Goal: Information Seeking & Learning: Learn about a topic

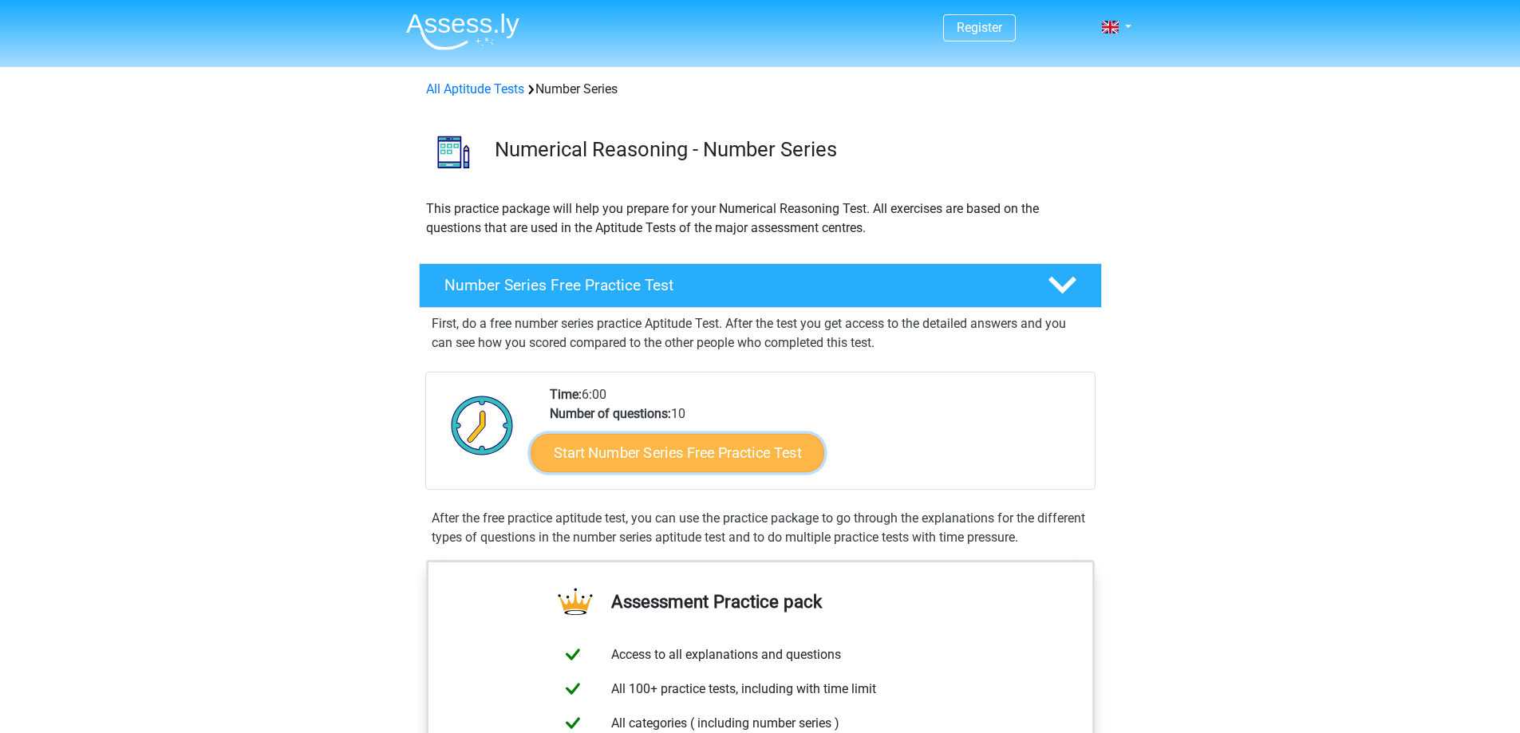
click at [760, 461] on link "Start Number Series Free Practice Test" at bounding box center [678, 452] width 294 height 38
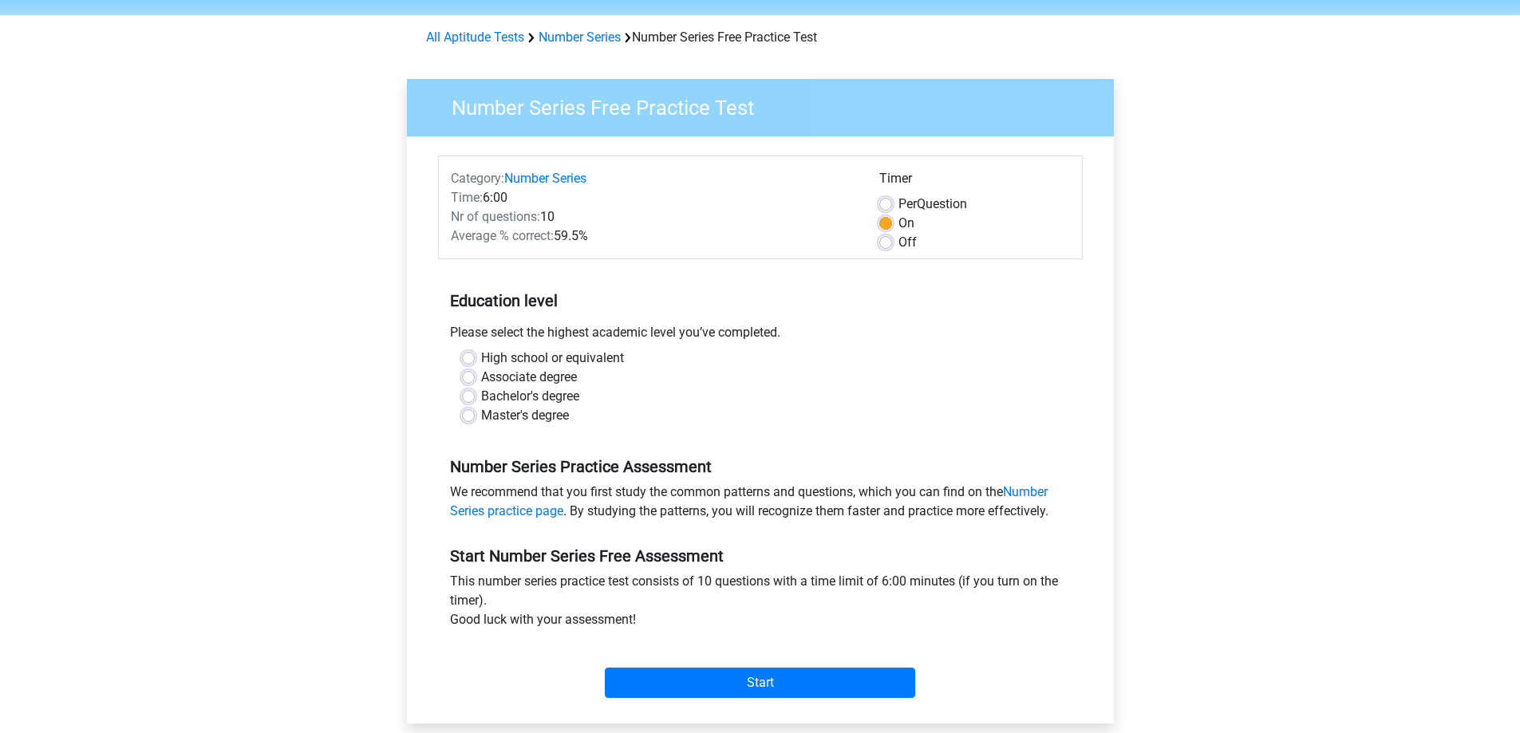
scroll to position [80, 0]
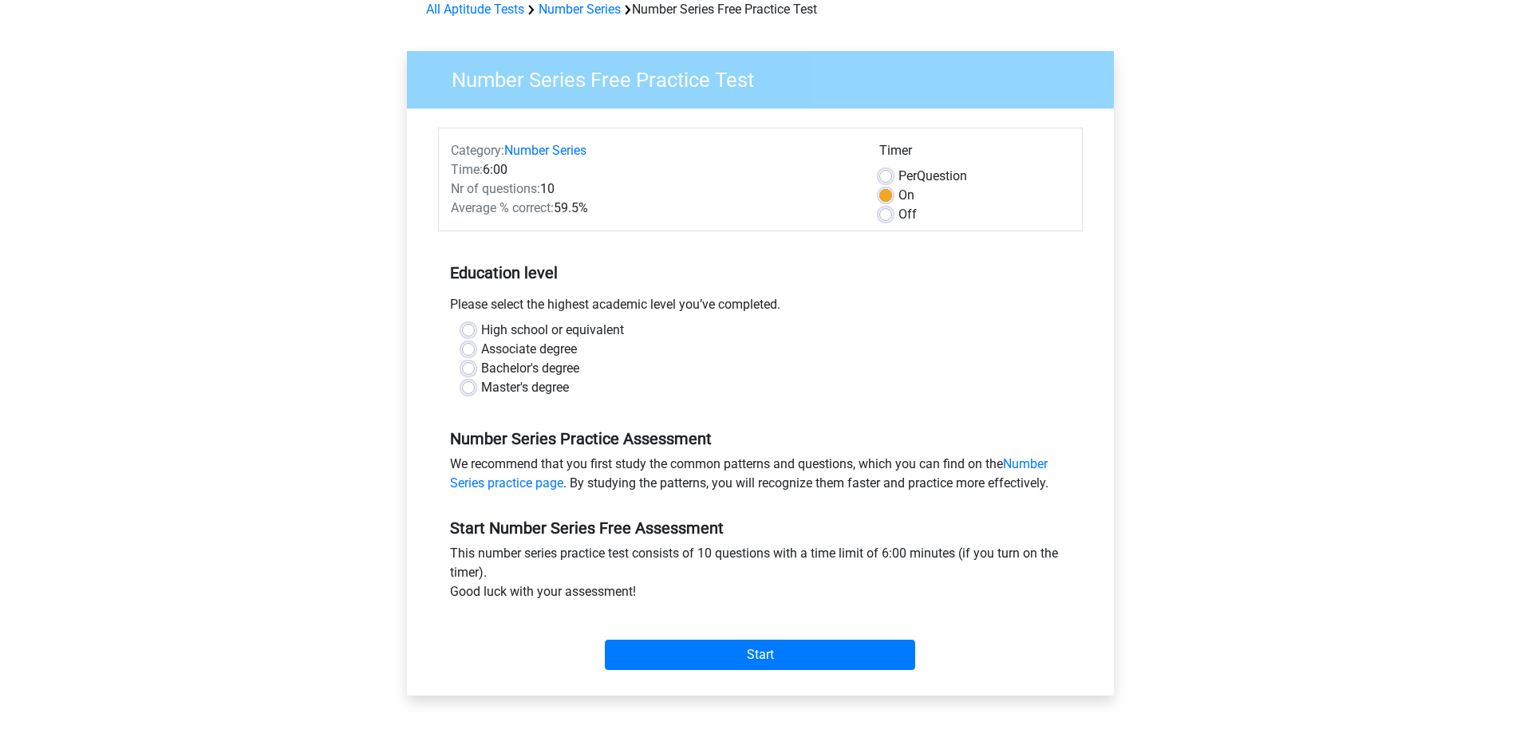
click at [481, 328] on label "High school or equivalent" at bounding box center [552, 330] width 143 height 19
click at [469, 328] on input "High school or equivalent" at bounding box center [468, 329] width 13 height 16
radio input "true"
click at [784, 653] on input "Start" at bounding box center [760, 655] width 310 height 30
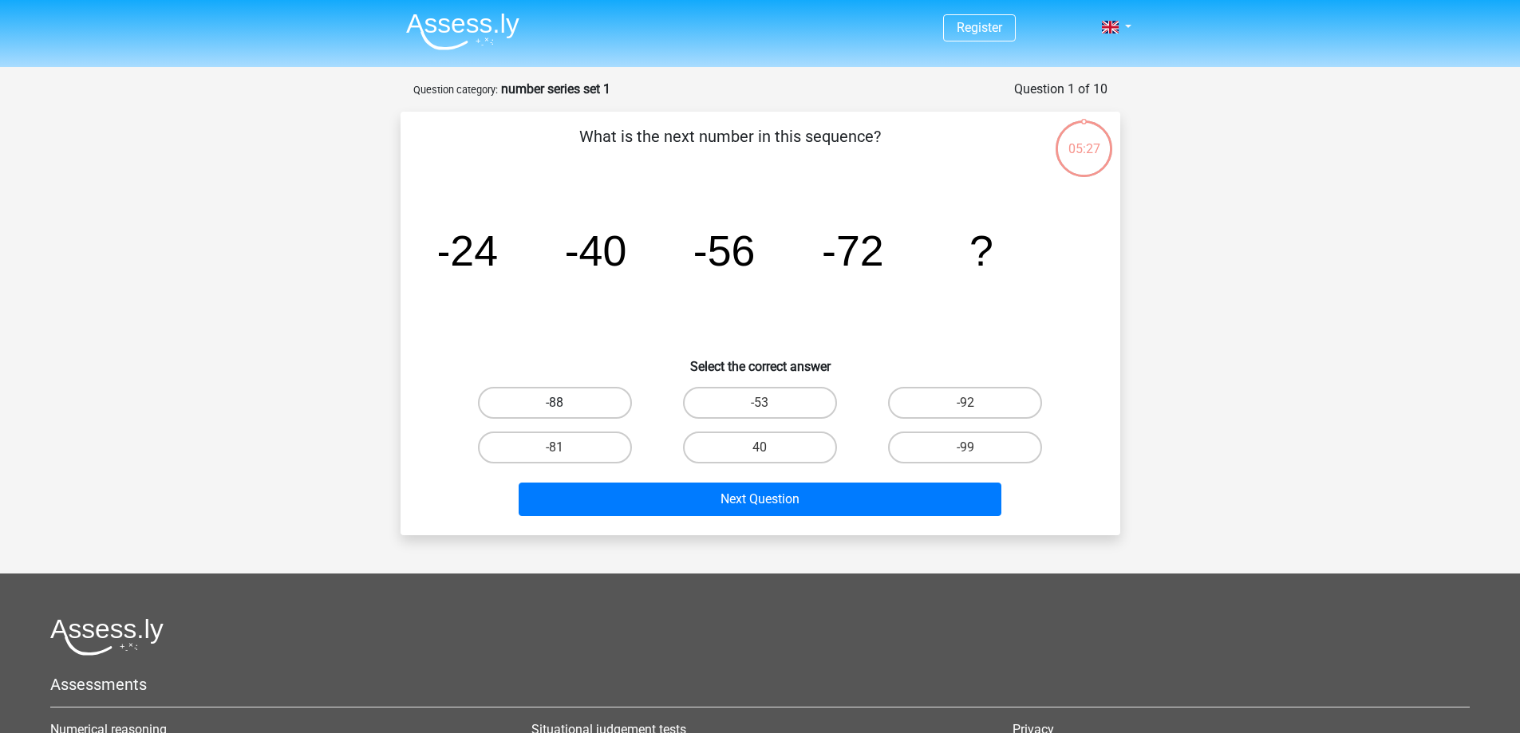
click at [507, 404] on label "-88" at bounding box center [555, 403] width 154 height 32
click at [554, 404] on input "-88" at bounding box center [559, 408] width 10 height 10
radio input "true"
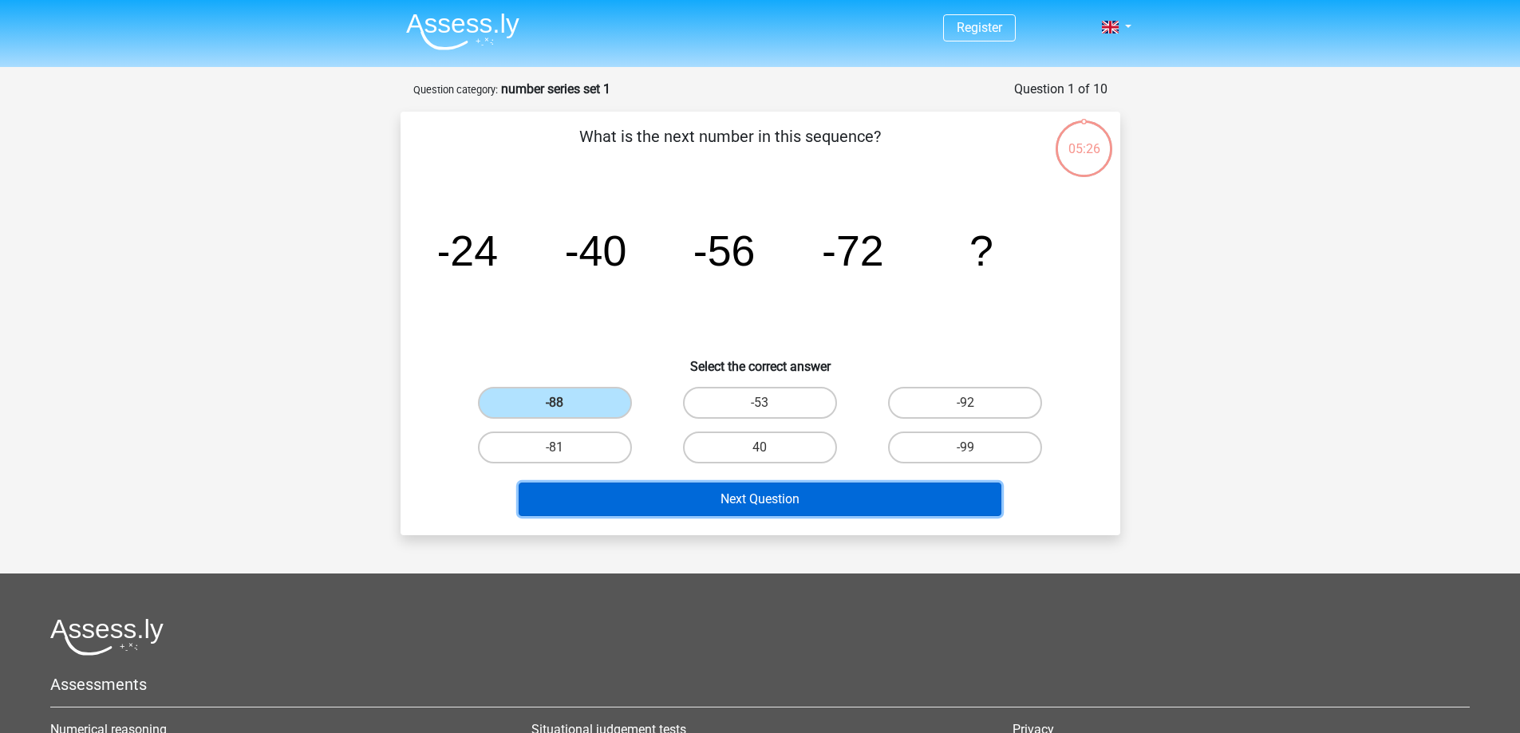
click at [742, 493] on button "Next Question" at bounding box center [760, 500] width 483 height 34
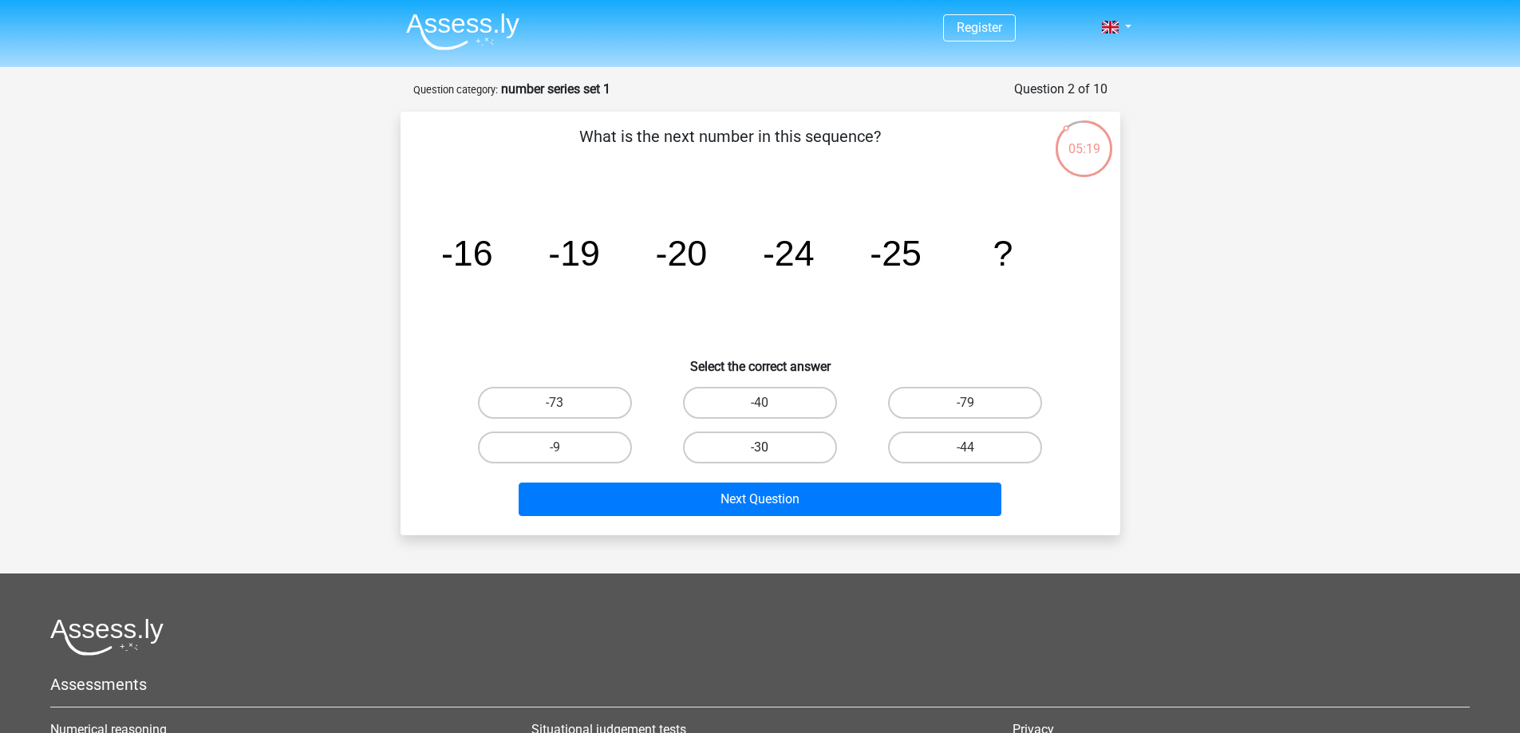
click at [784, 454] on label "-30" at bounding box center [760, 448] width 154 height 32
click at [770, 454] on input "-30" at bounding box center [765, 453] width 10 height 10
radio input "true"
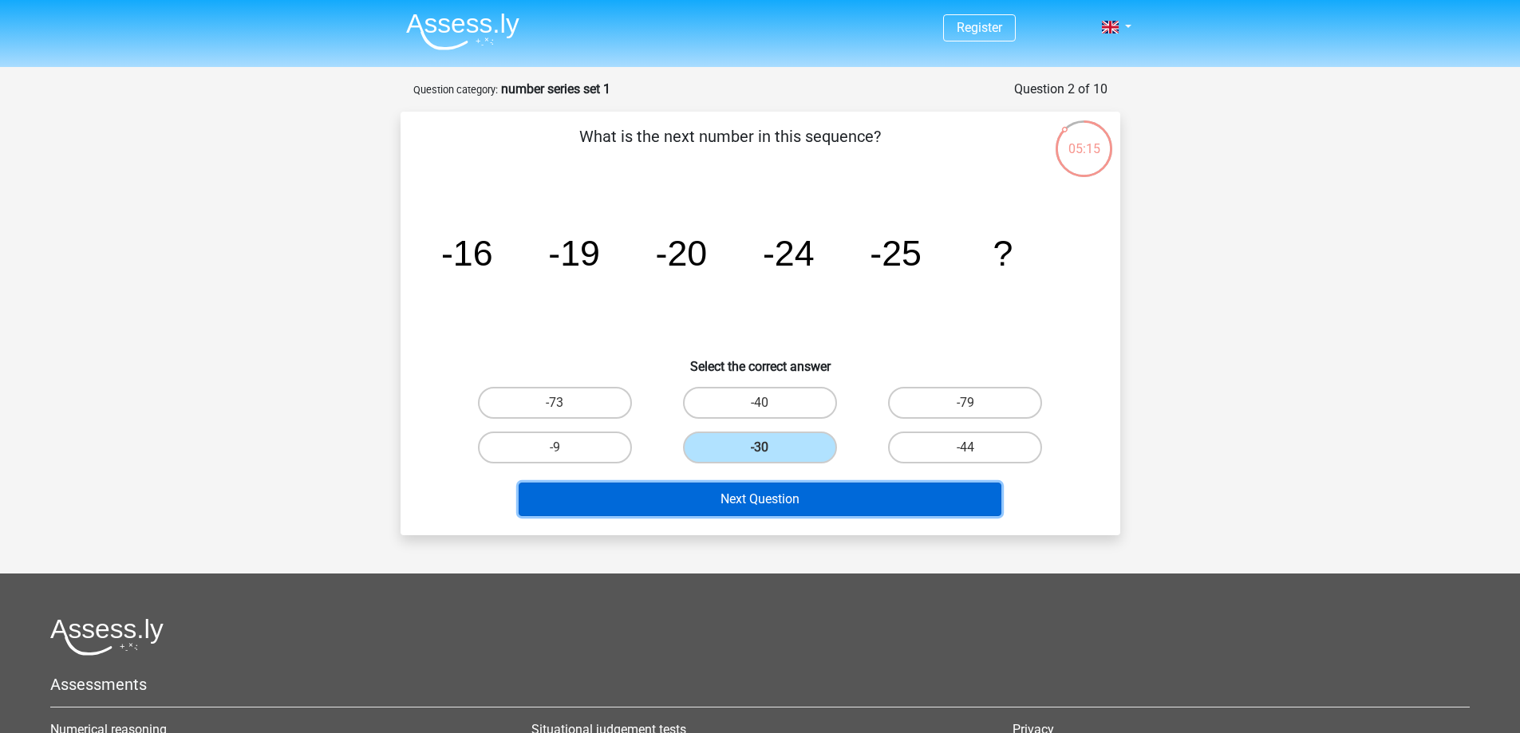
click at [790, 510] on button "Next Question" at bounding box center [760, 500] width 483 height 34
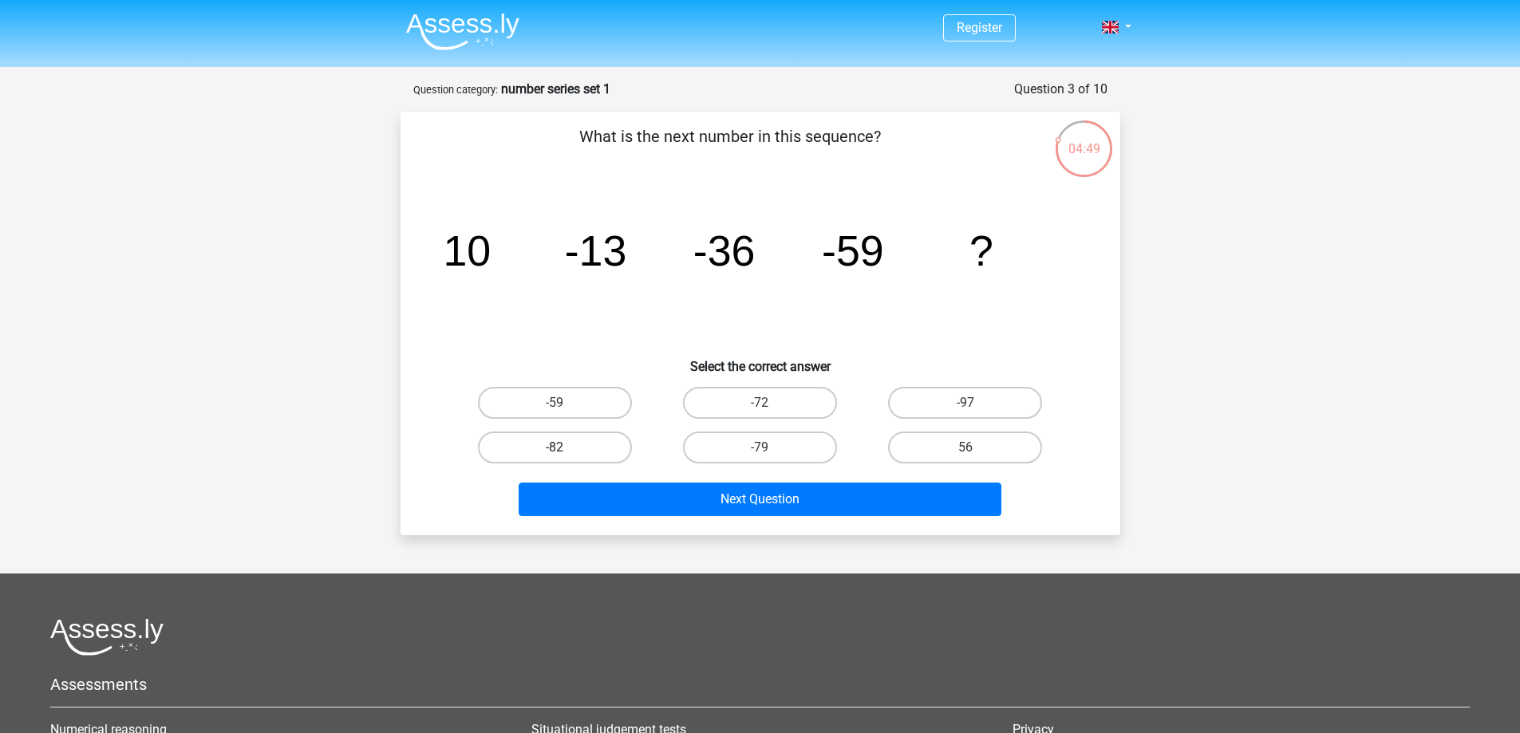
click at [600, 454] on label "-82" at bounding box center [555, 448] width 154 height 32
click at [565, 454] on input "-82" at bounding box center [559, 453] width 10 height 10
radio input "true"
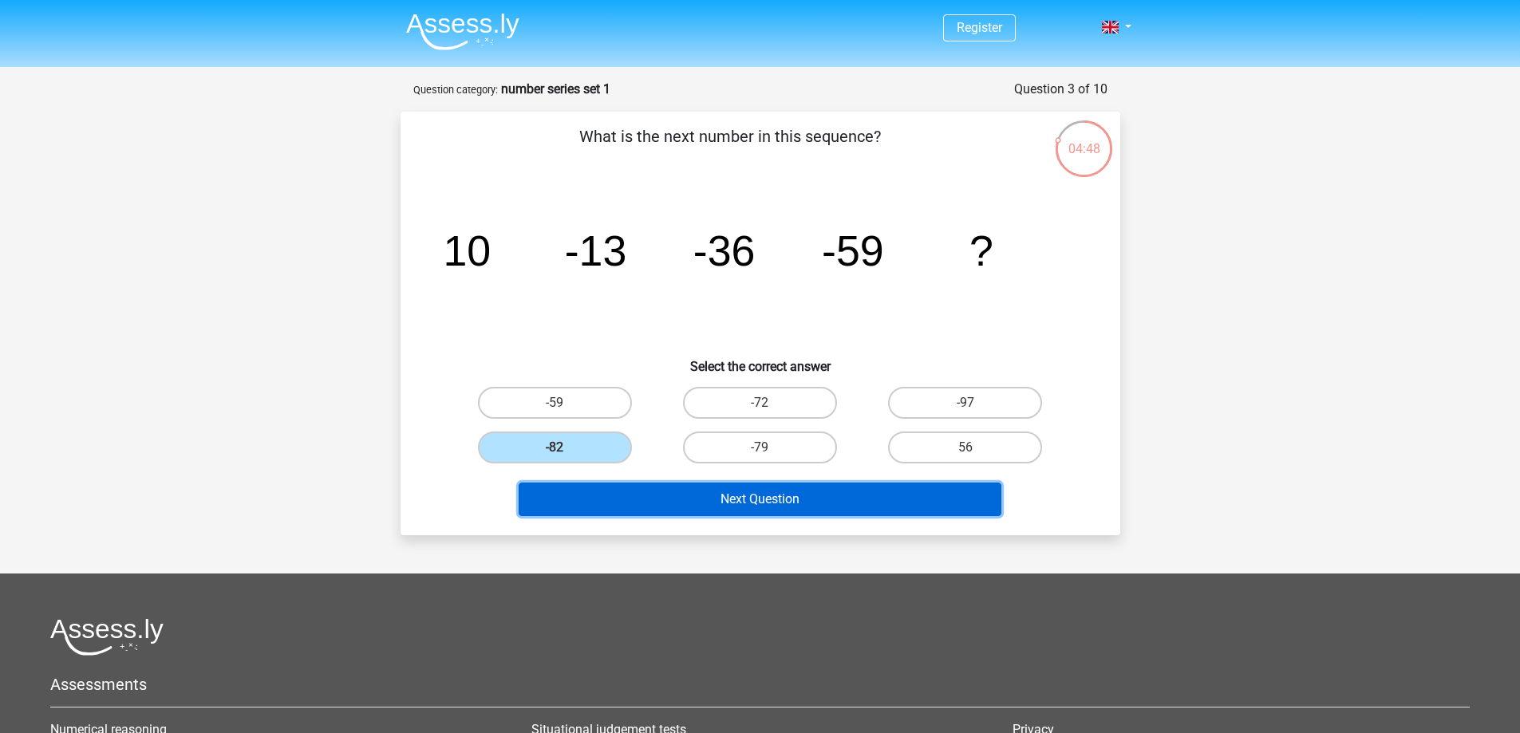
click at [774, 508] on button "Next Question" at bounding box center [760, 500] width 483 height 34
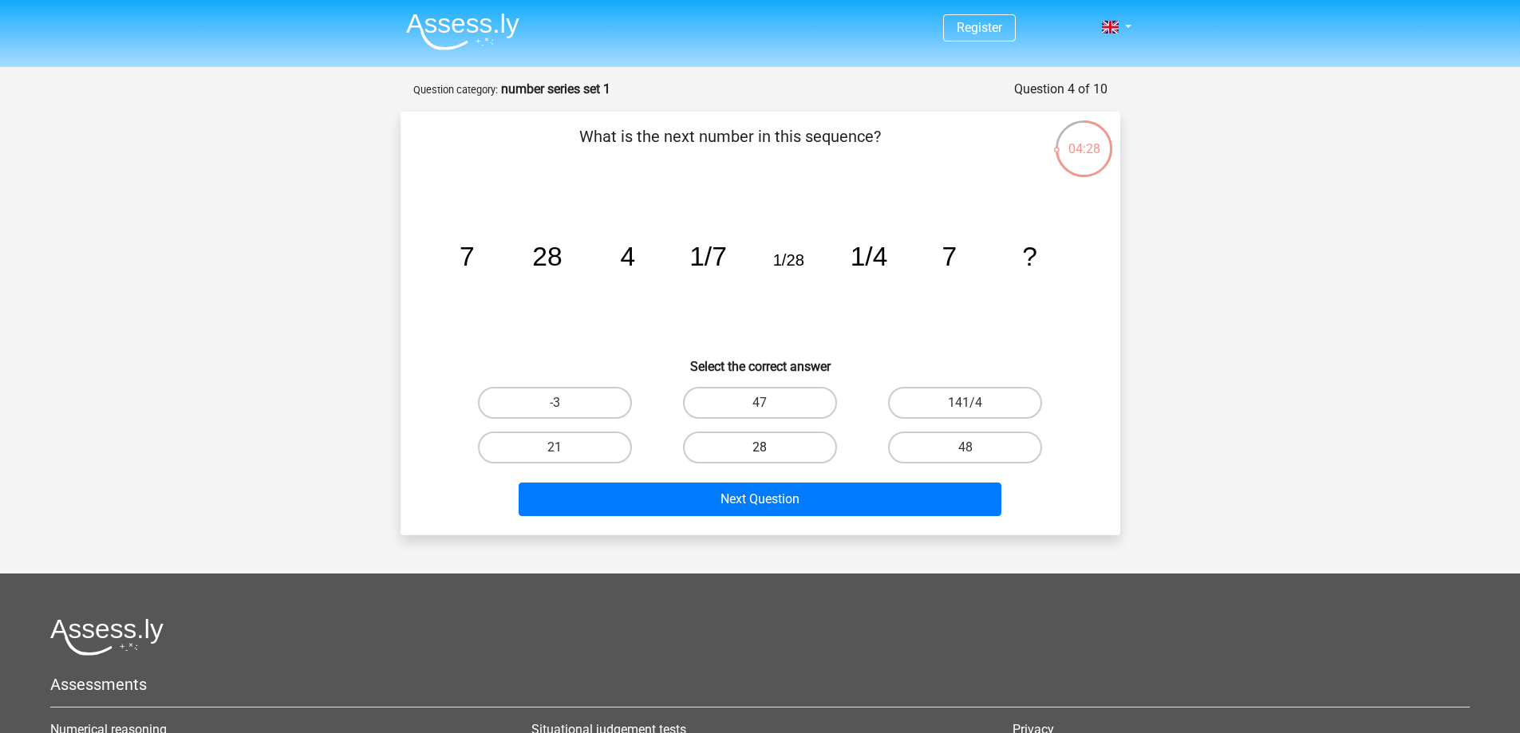
click at [795, 446] on label "28" at bounding box center [760, 448] width 154 height 32
click at [770, 448] on input "28" at bounding box center [765, 453] width 10 height 10
radio input "true"
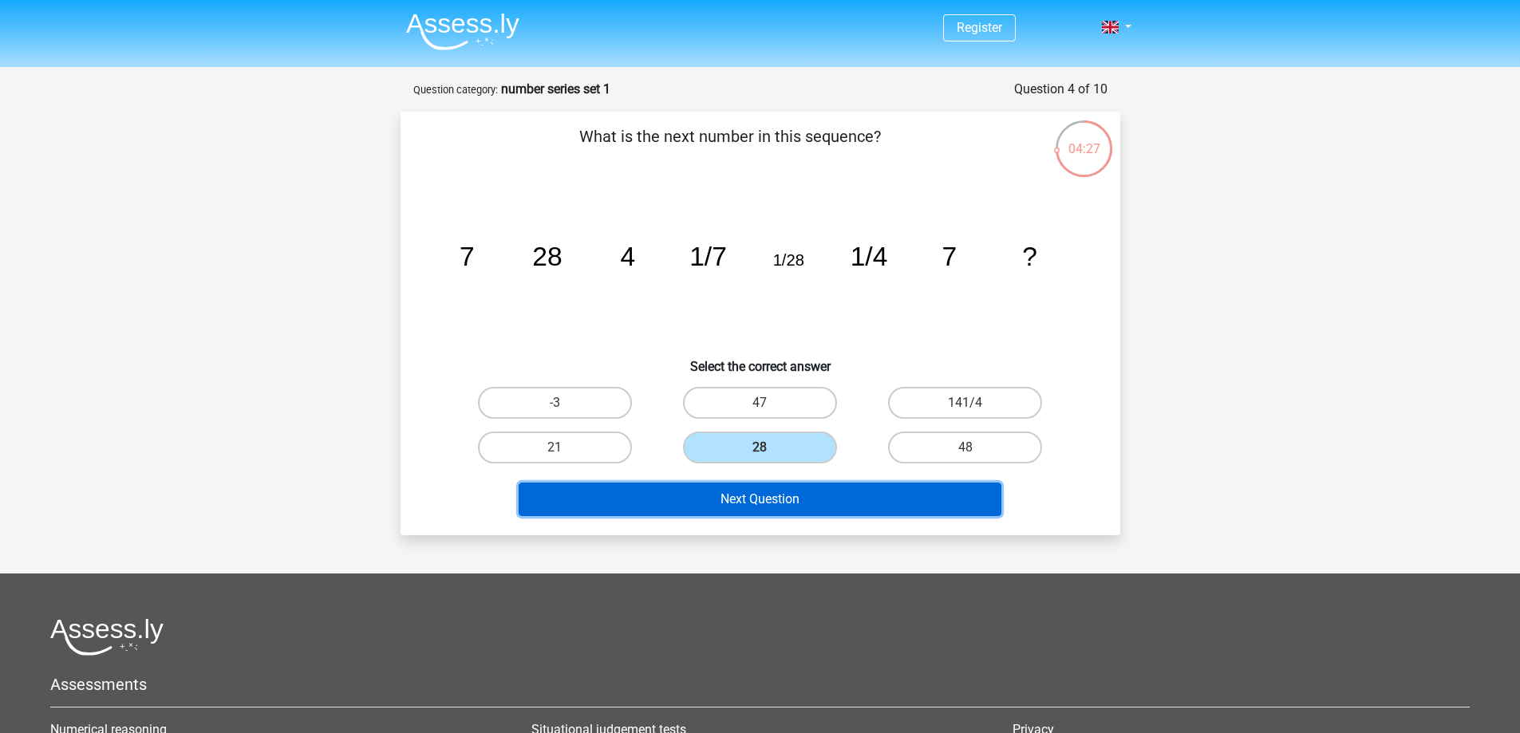
click at [812, 501] on button "Next Question" at bounding box center [760, 500] width 483 height 34
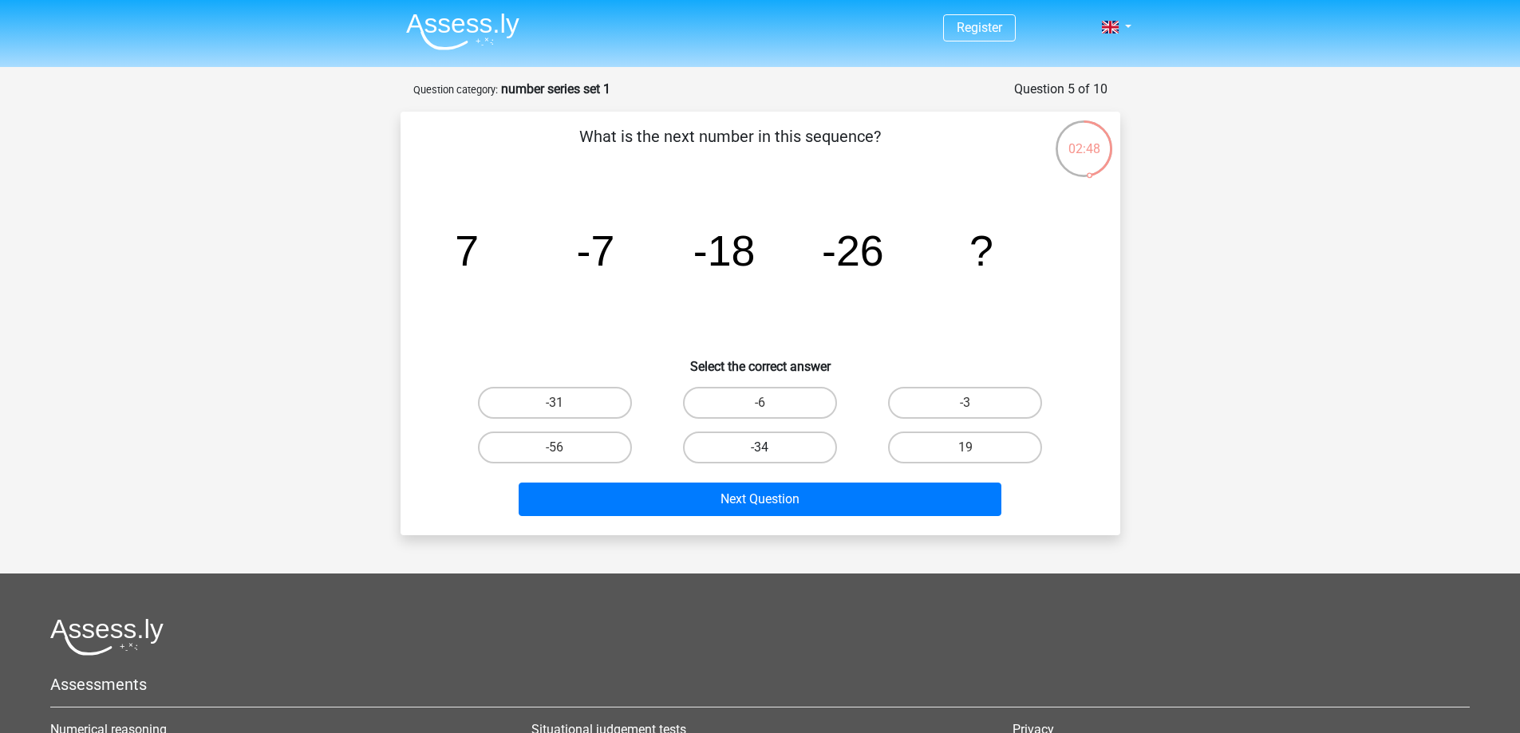
drag, startPoint x: 721, startPoint y: 442, endPoint x: 731, endPoint y: 452, distance: 13.5
click at [721, 442] on label "-34" at bounding box center [760, 448] width 154 height 32
click at [760, 448] on input "-34" at bounding box center [765, 453] width 10 height 10
radio input "true"
click at [784, 517] on div "Next Question" at bounding box center [760, 503] width 616 height 40
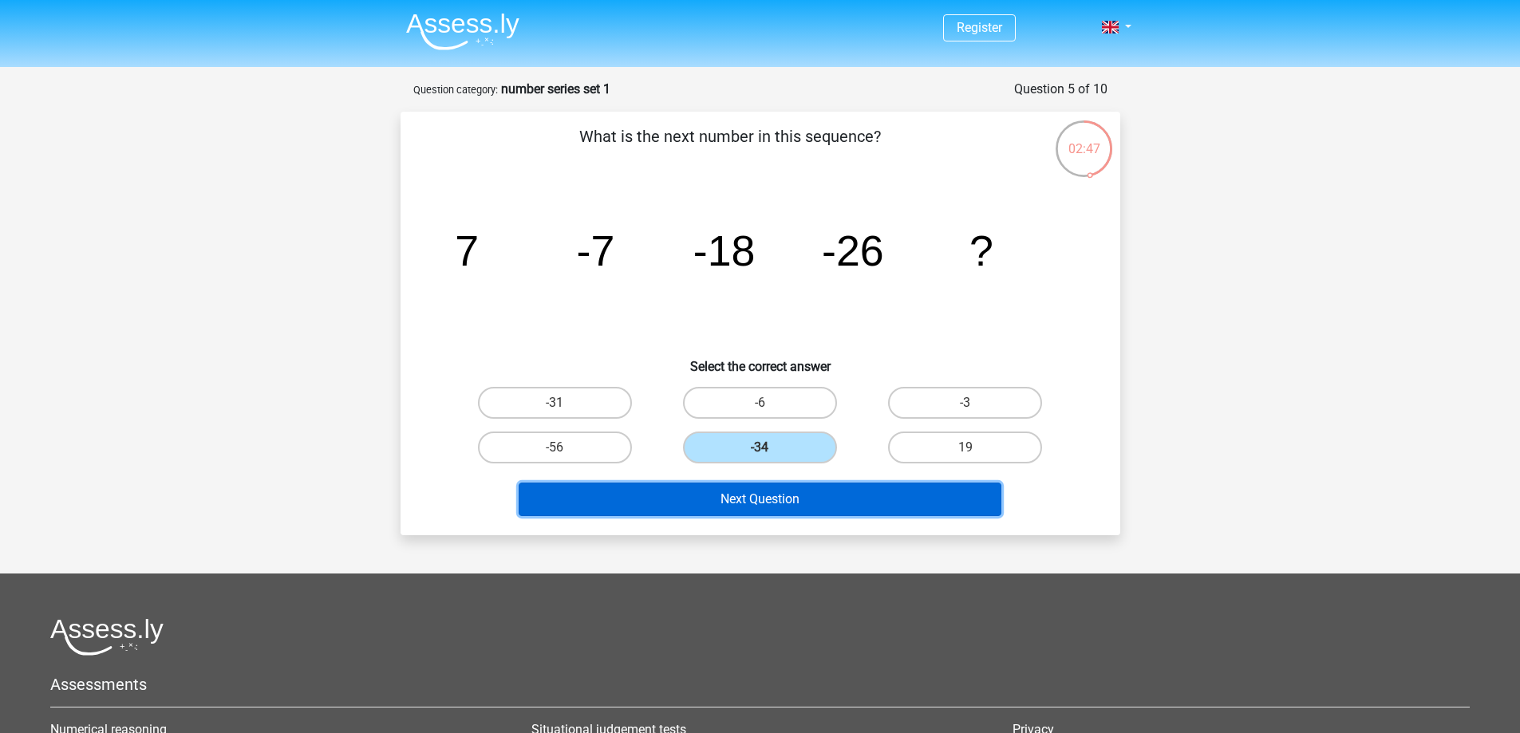
click at [789, 511] on button "Next Question" at bounding box center [760, 500] width 483 height 34
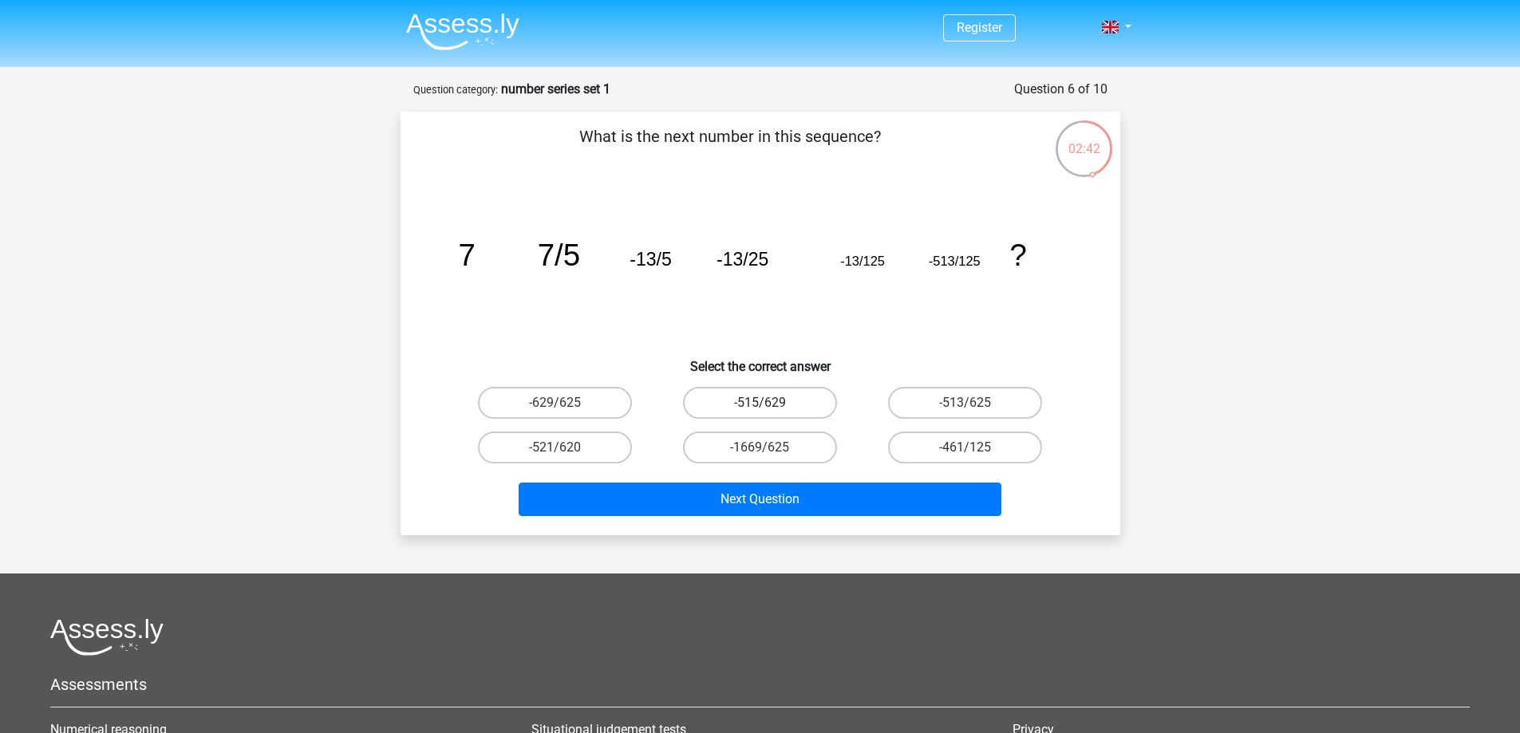
click at [752, 405] on label "-515/629" at bounding box center [760, 403] width 154 height 32
click at [760, 405] on input "-515/629" at bounding box center [765, 408] width 10 height 10
radio input "true"
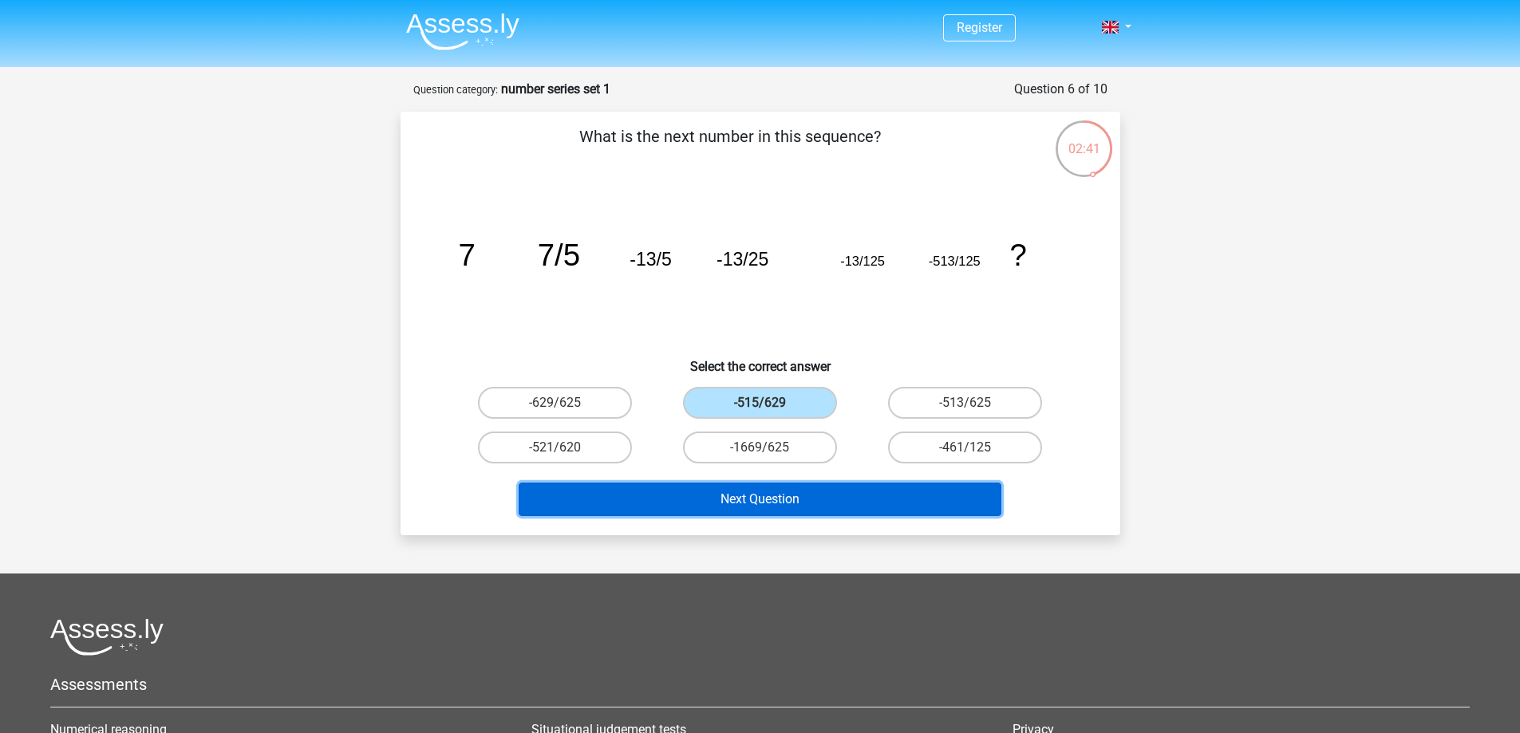
click at [788, 515] on button "Next Question" at bounding box center [760, 500] width 483 height 34
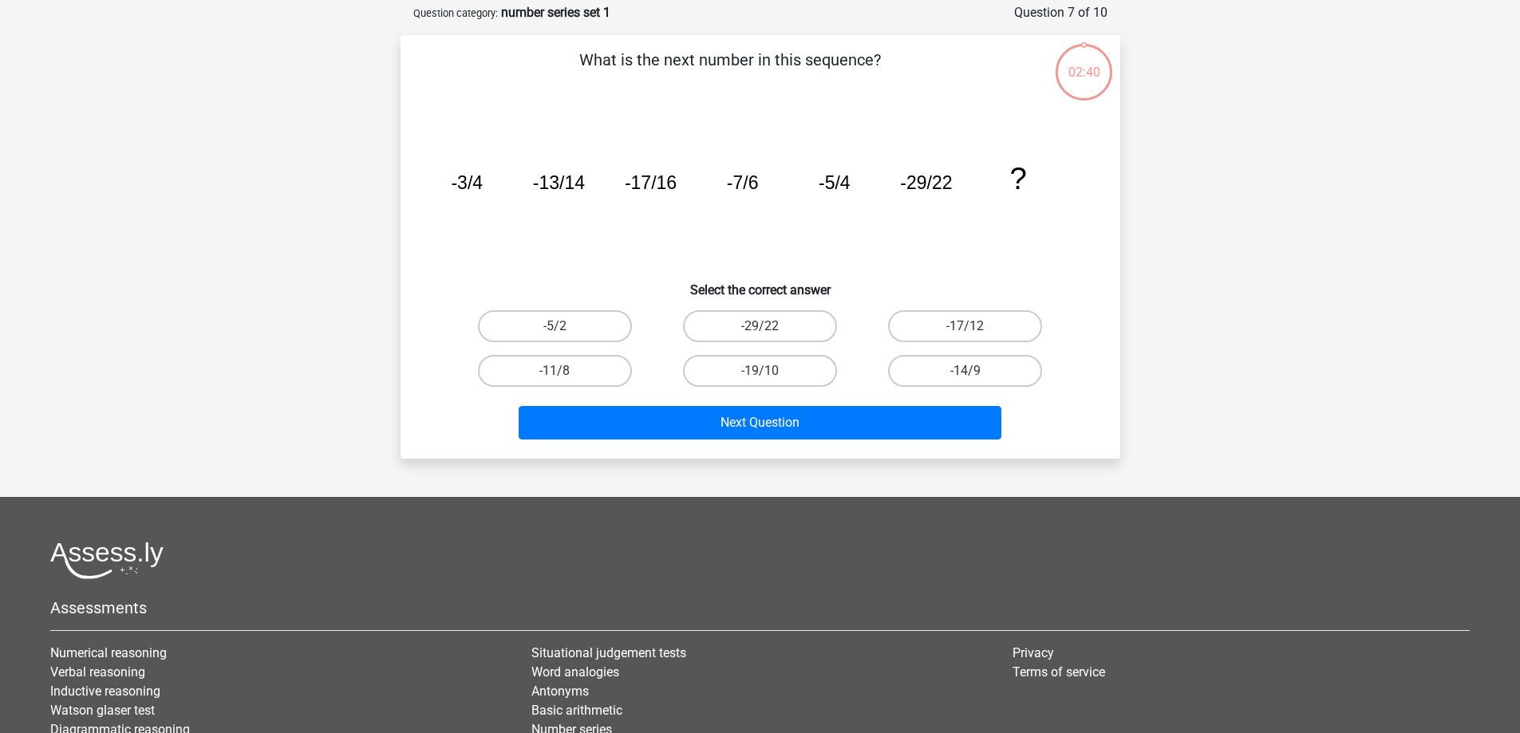
click at [788, 515] on footer "Assessments Numerical reasoning Verbal reasoning Inductive reasoning [PERSON_NA…" at bounding box center [760, 707] width 1520 height 421
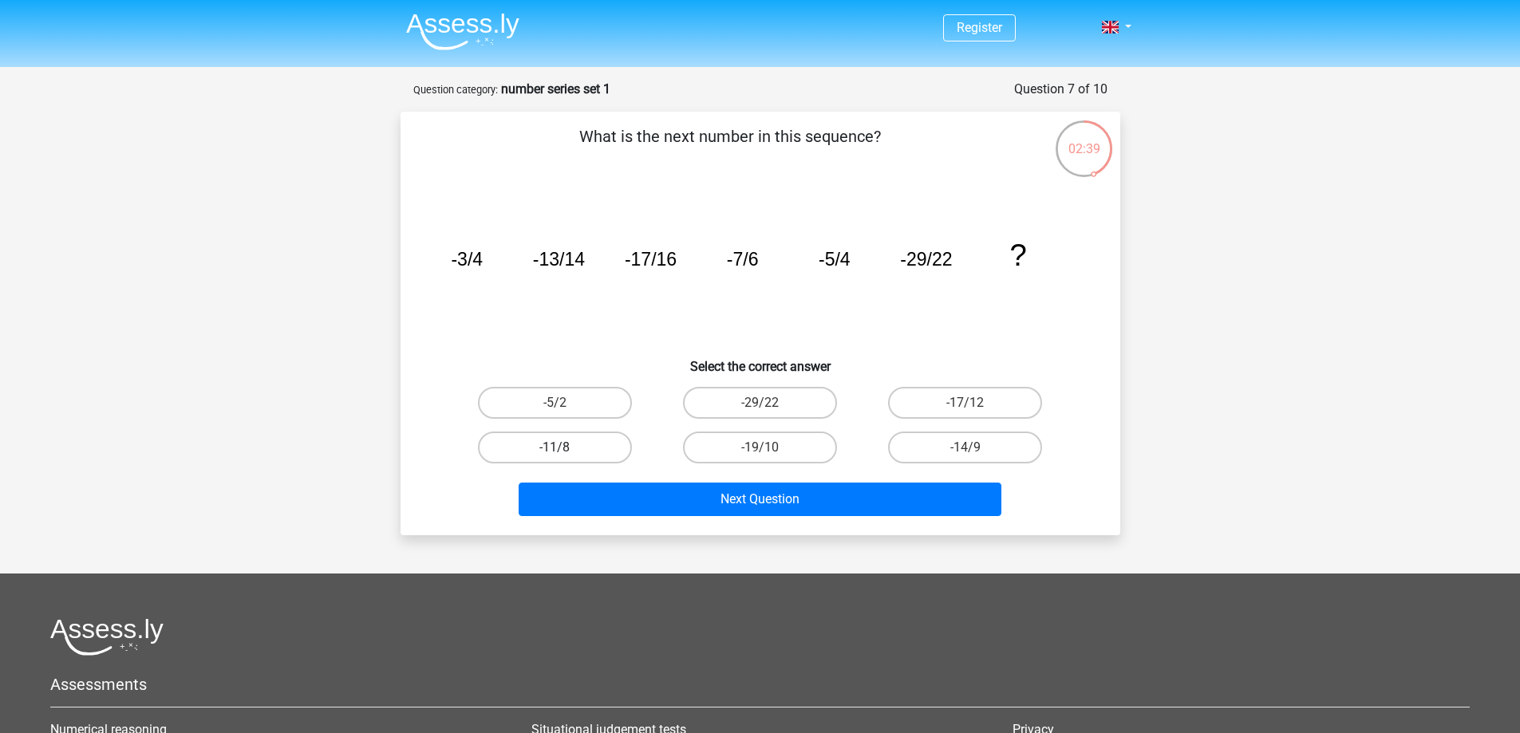
click at [590, 456] on label "-11/8" at bounding box center [555, 448] width 154 height 32
click at [565, 456] on input "-11/8" at bounding box center [559, 453] width 10 height 10
radio input "true"
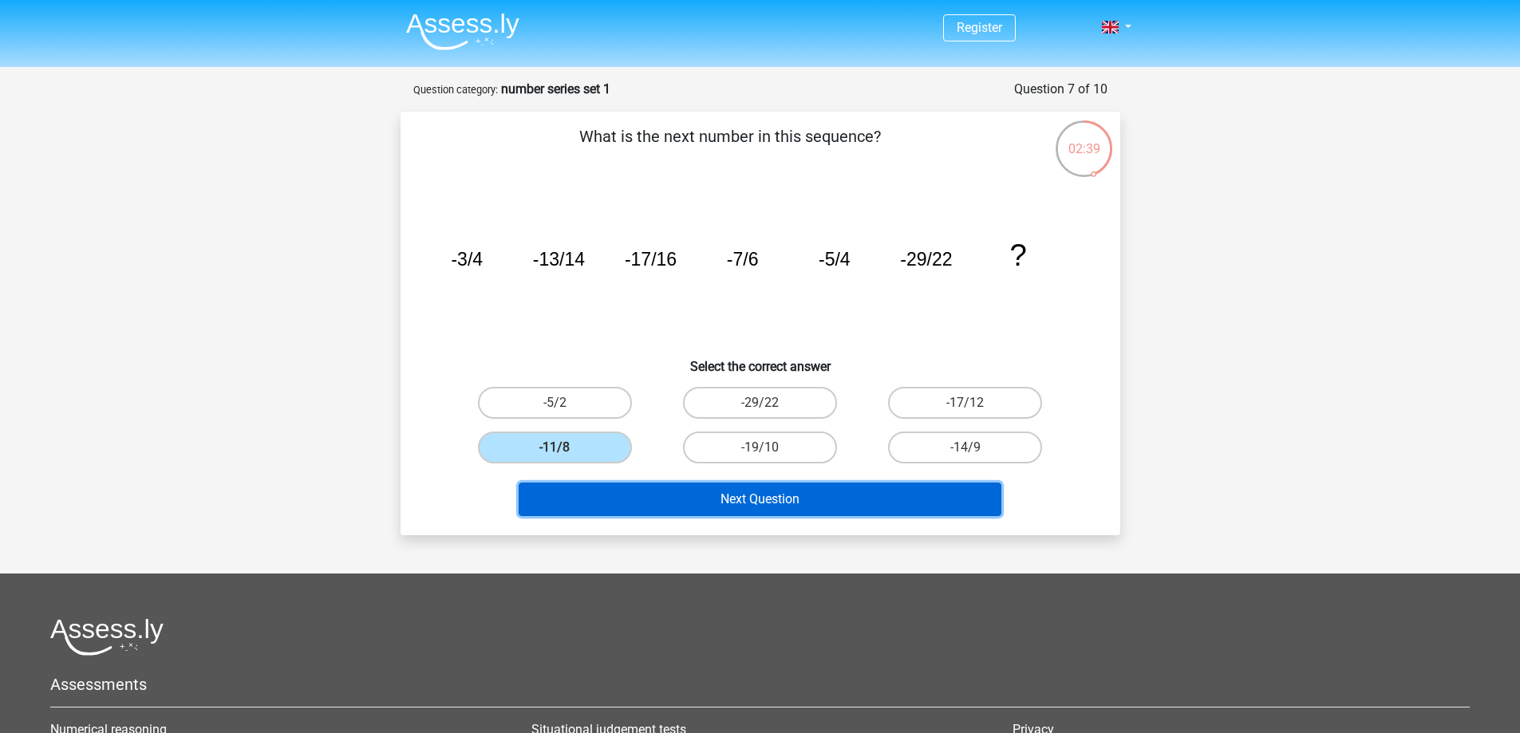
click at [694, 498] on button "Next Question" at bounding box center [760, 500] width 483 height 34
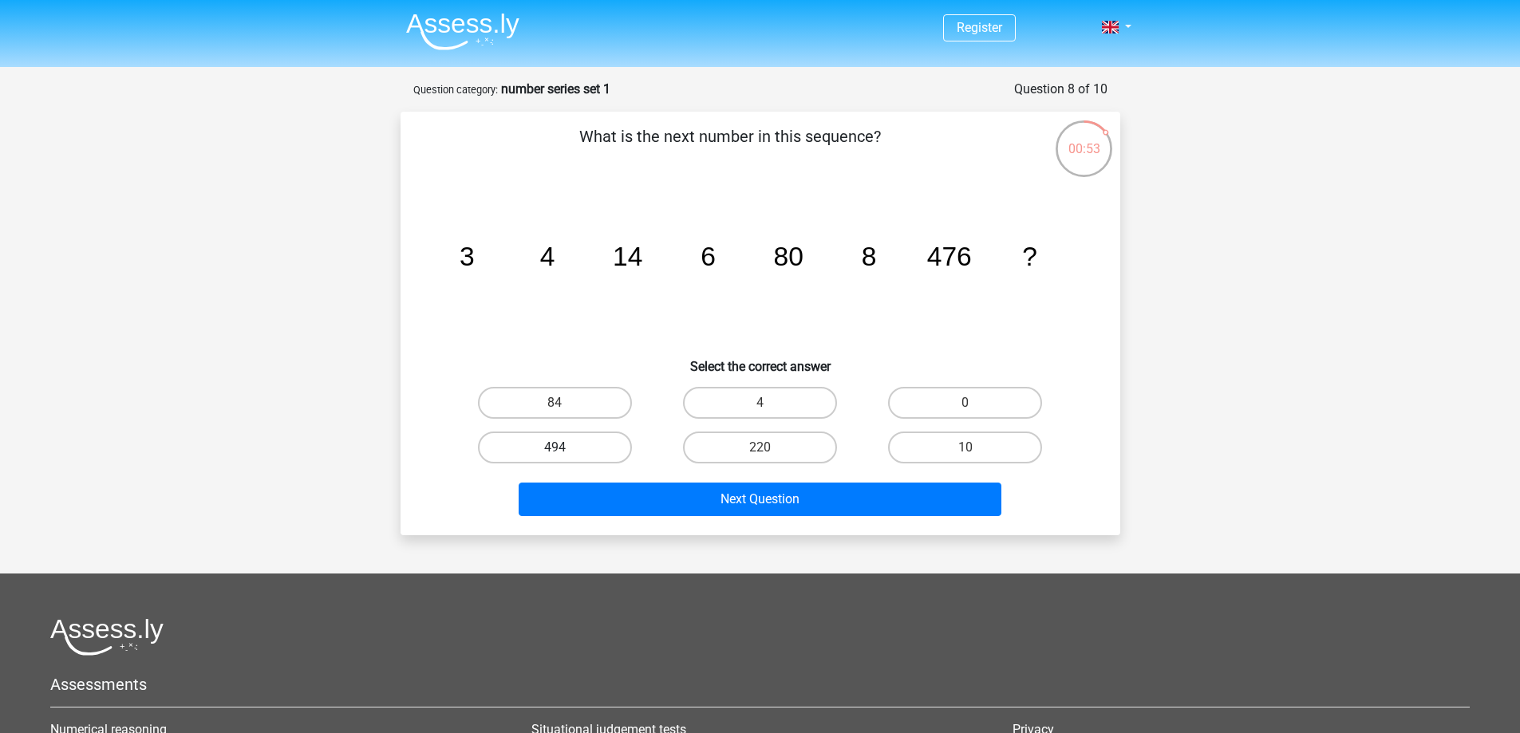
drag, startPoint x: 579, startPoint y: 406, endPoint x: 607, endPoint y: 432, distance: 37.8
click at [579, 406] on label "84" at bounding box center [555, 403] width 154 height 32
click at [565, 406] on input "84" at bounding box center [559, 408] width 10 height 10
radio input "true"
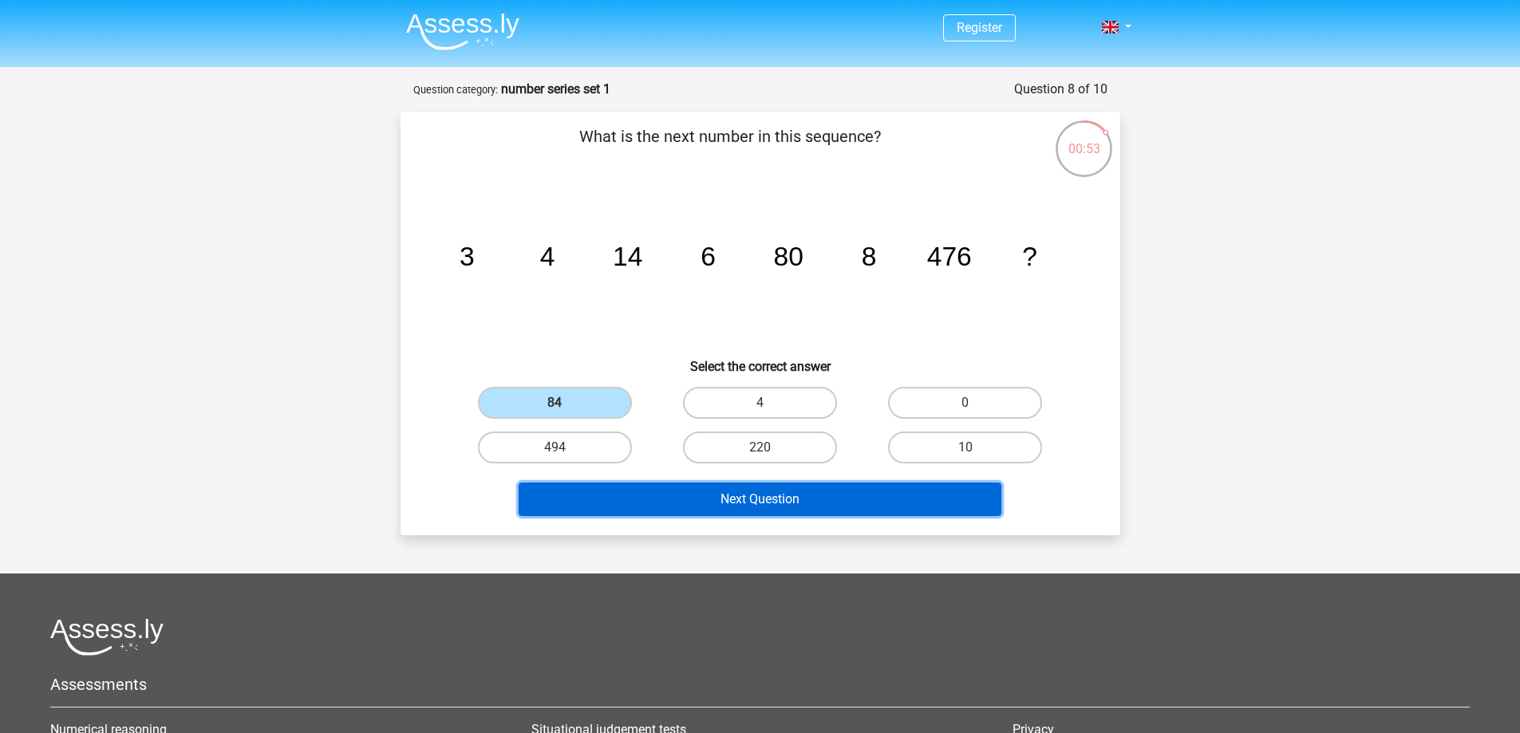
click at [737, 513] on button "Next Question" at bounding box center [760, 500] width 483 height 34
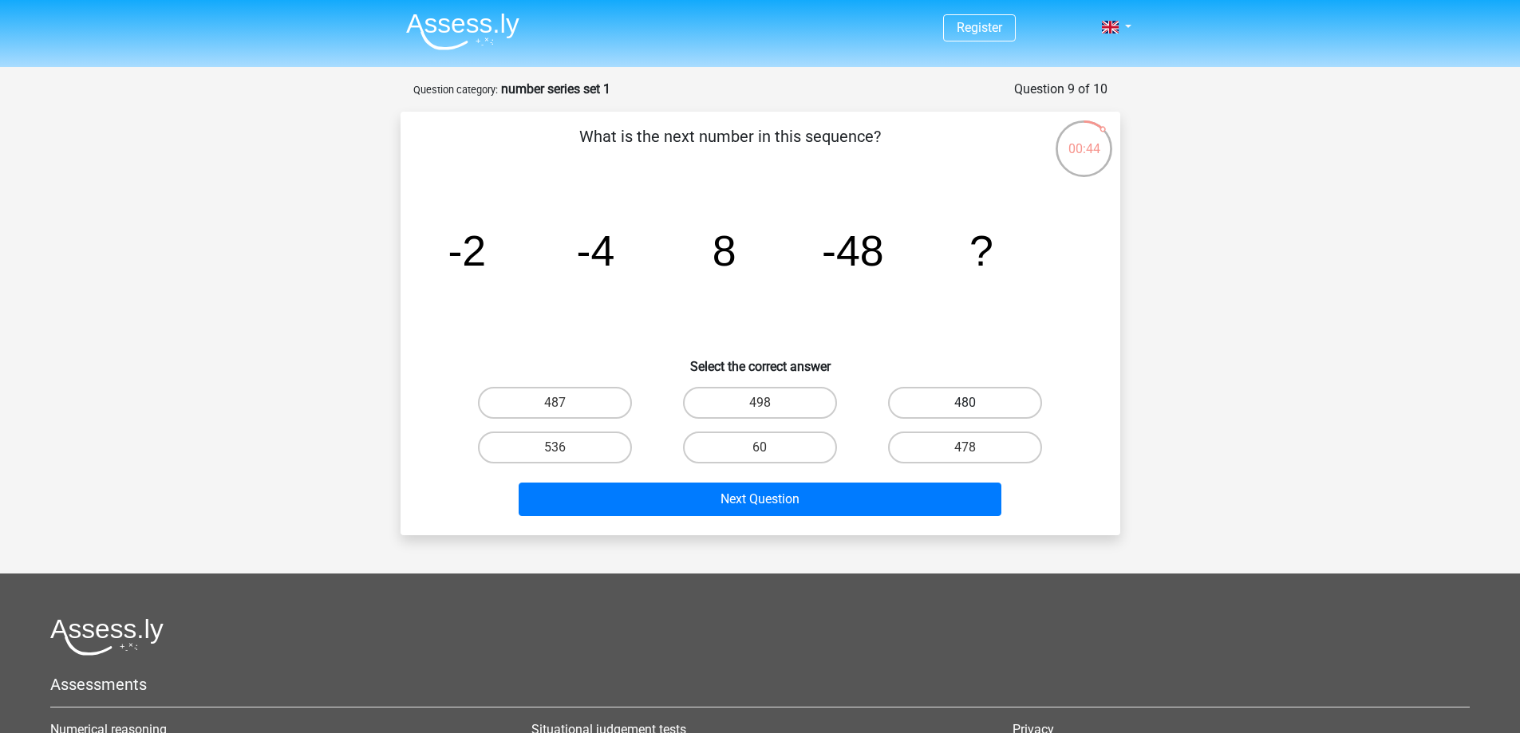
click at [961, 417] on label "480" at bounding box center [965, 403] width 154 height 32
click at [965, 413] on input "480" at bounding box center [970, 408] width 10 height 10
radio input "true"
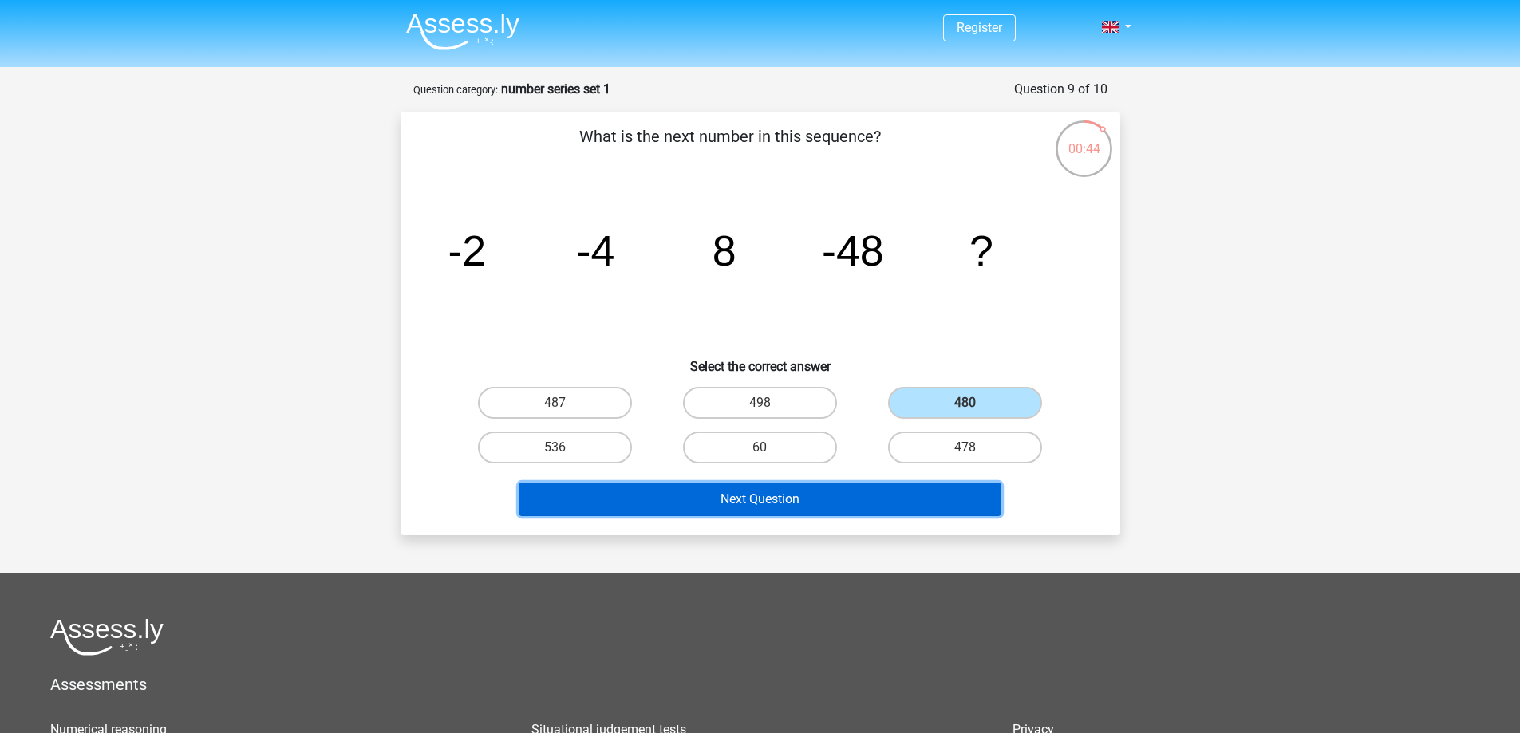
click at [951, 499] on button "Next Question" at bounding box center [760, 500] width 483 height 34
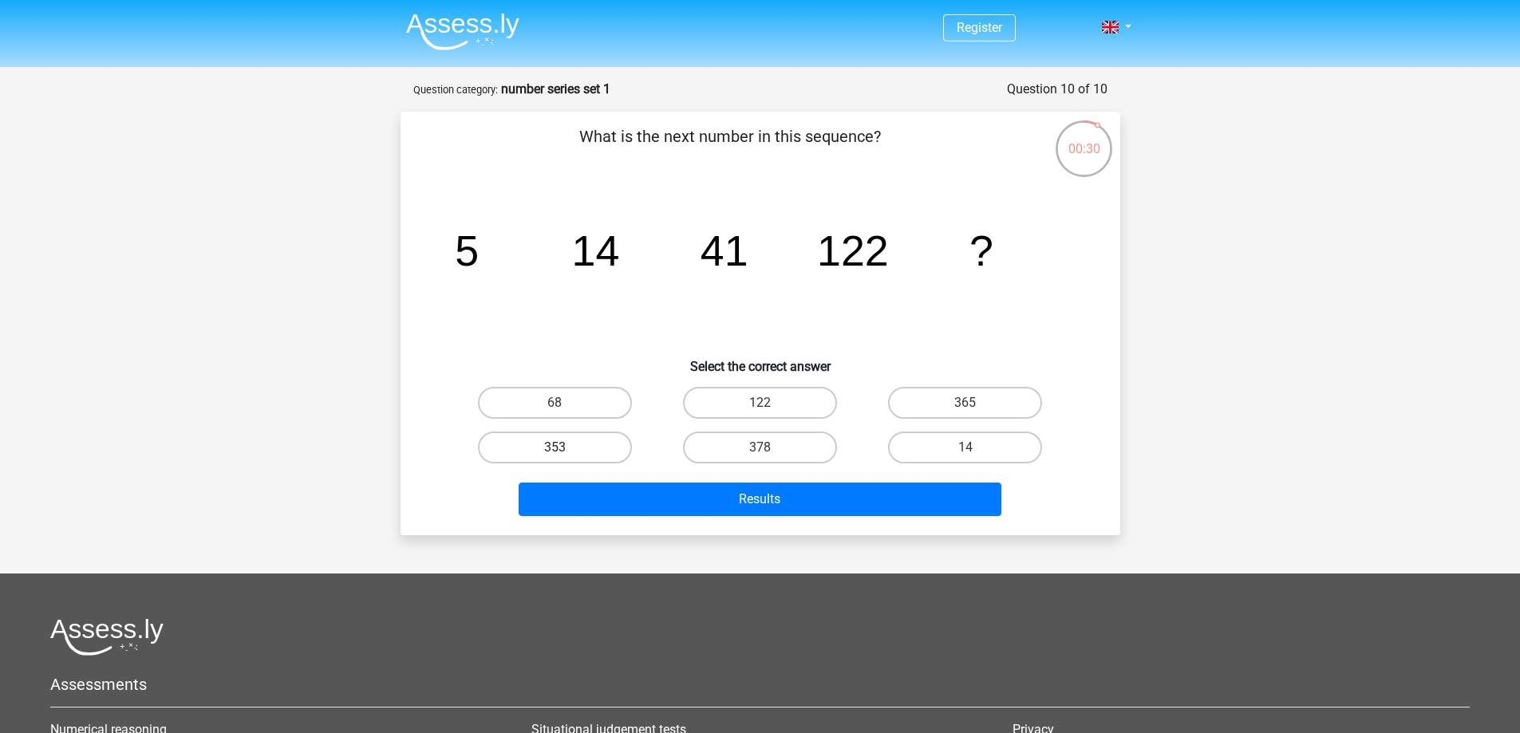
click at [588, 435] on label "353" at bounding box center [555, 448] width 154 height 32
click at [565, 448] on input "353" at bounding box center [559, 453] width 10 height 10
radio input "true"
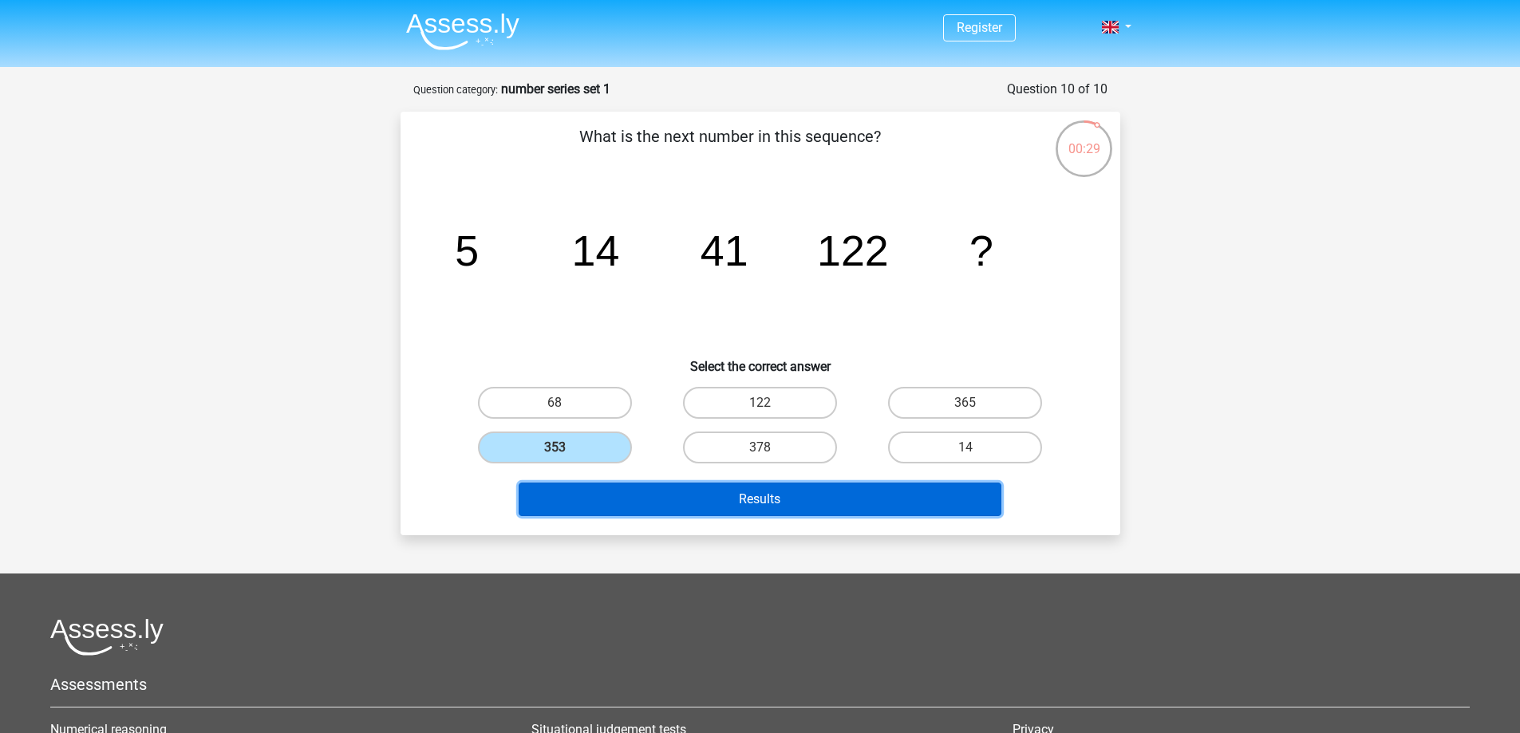
click at [697, 491] on button "Results" at bounding box center [760, 500] width 483 height 34
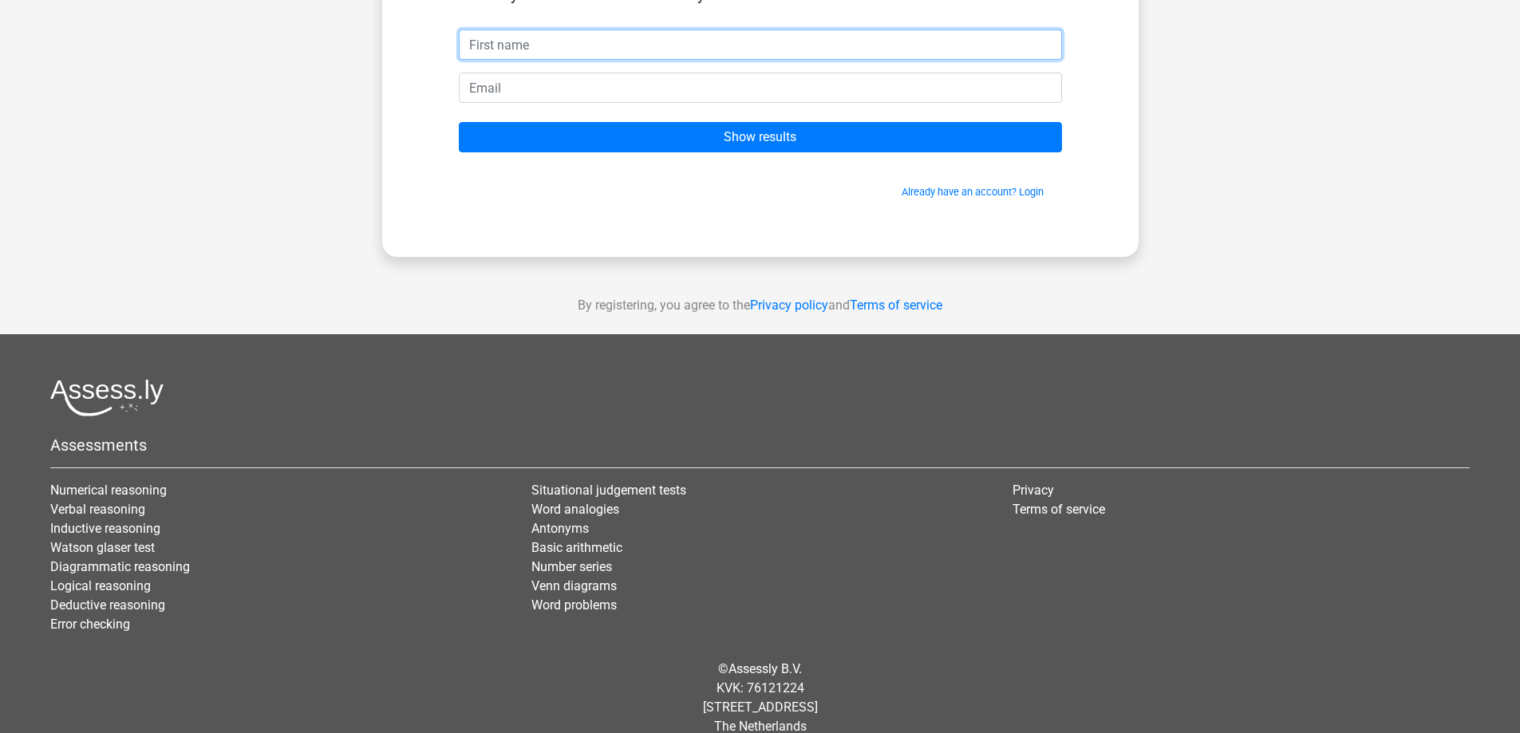
scroll to position [160, 0]
